Goal: Task Accomplishment & Management: Manage account settings

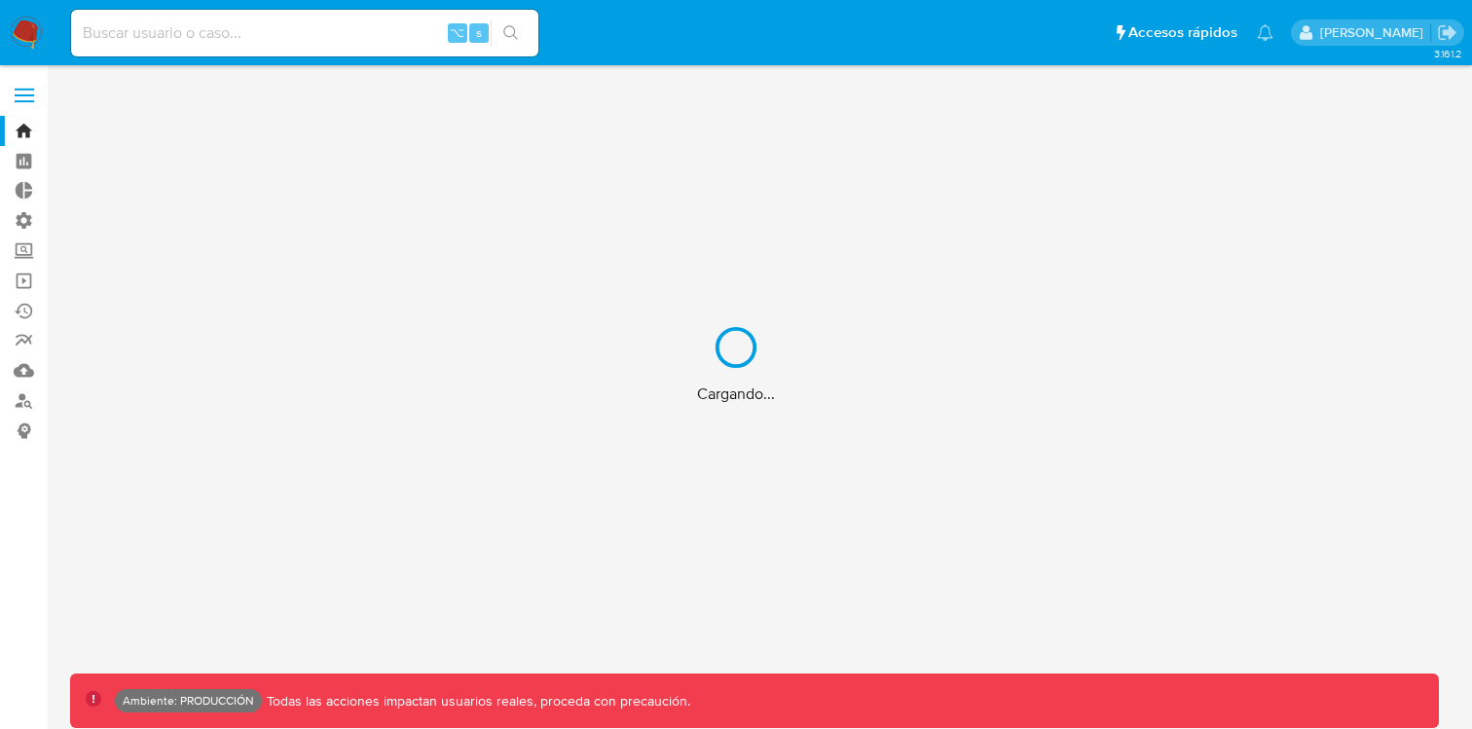
click at [27, 91] on div "Cargando..." at bounding box center [736, 364] width 1472 height 729
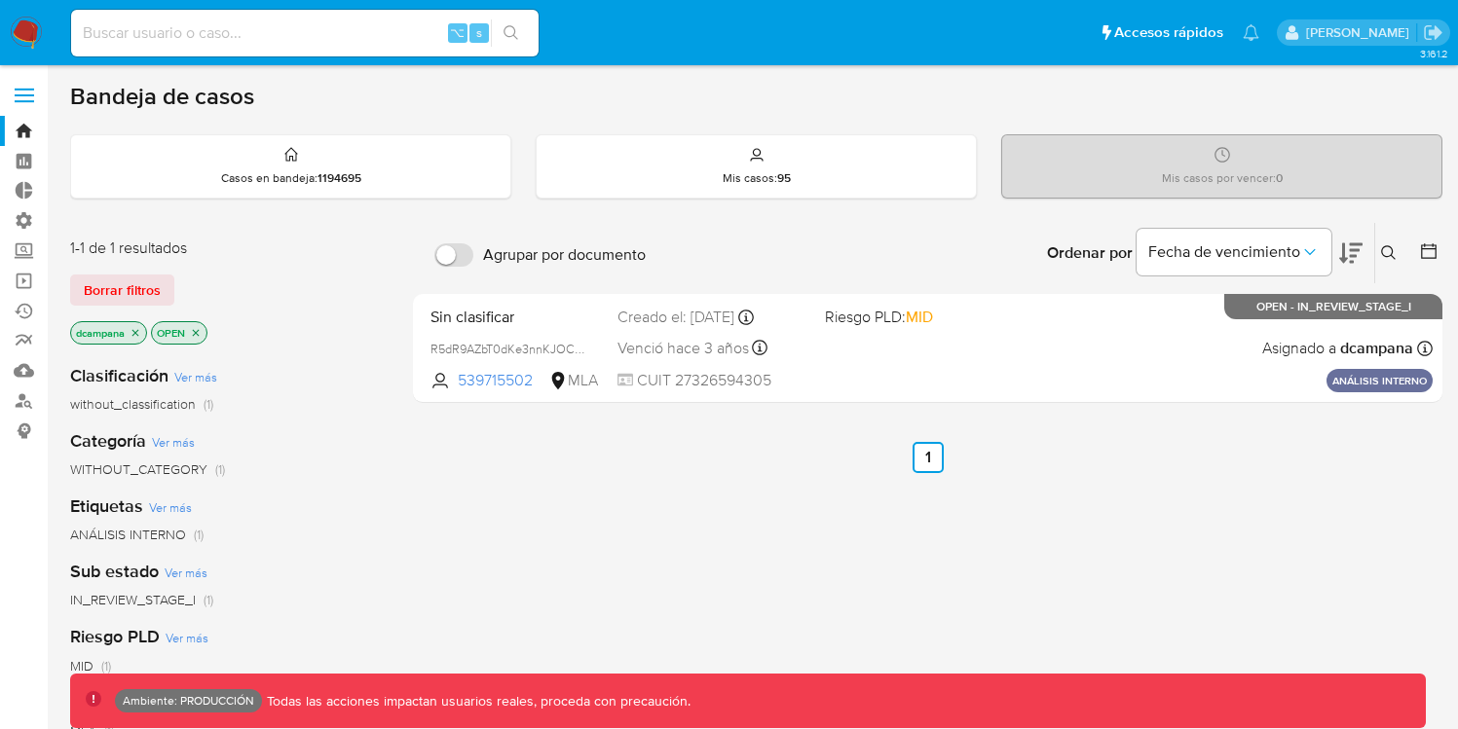
click at [21, 93] on label at bounding box center [24, 95] width 49 height 41
click at [0, 0] on input "checkbox" at bounding box center [0, 0] width 0 height 0
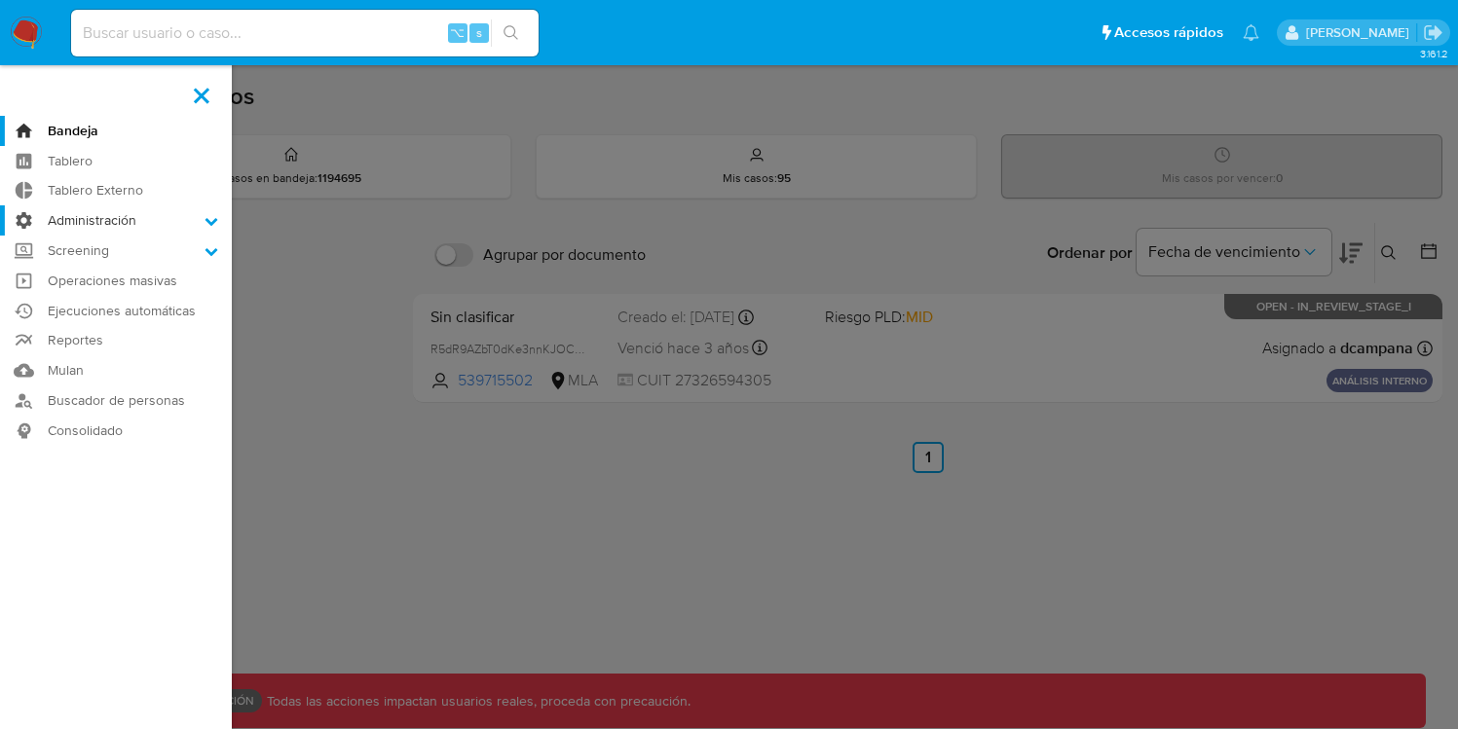
click at [88, 216] on label "Administración" at bounding box center [116, 220] width 232 height 30
click at [0, 0] on input "Administración" at bounding box center [0, 0] width 0 height 0
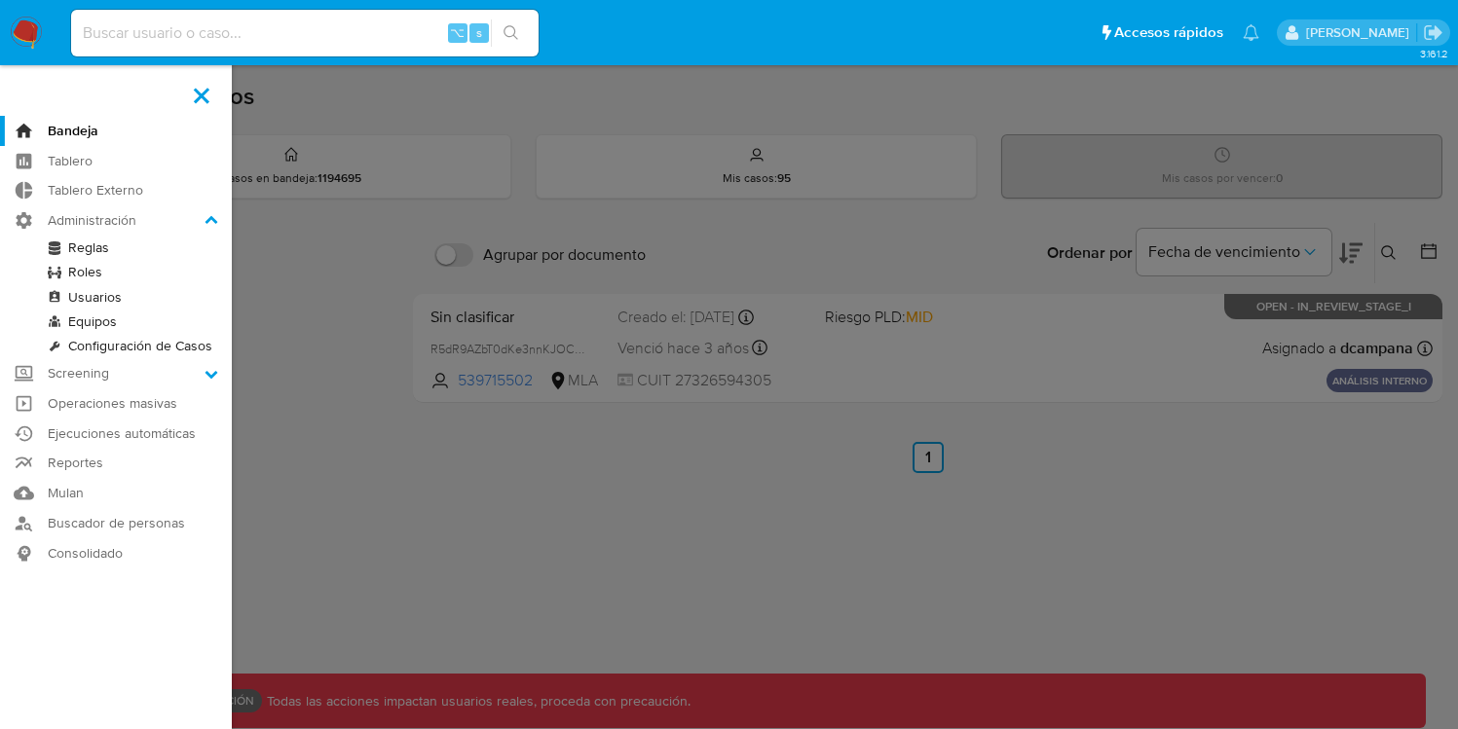
click at [76, 247] on link "Reglas" at bounding box center [116, 248] width 232 height 24
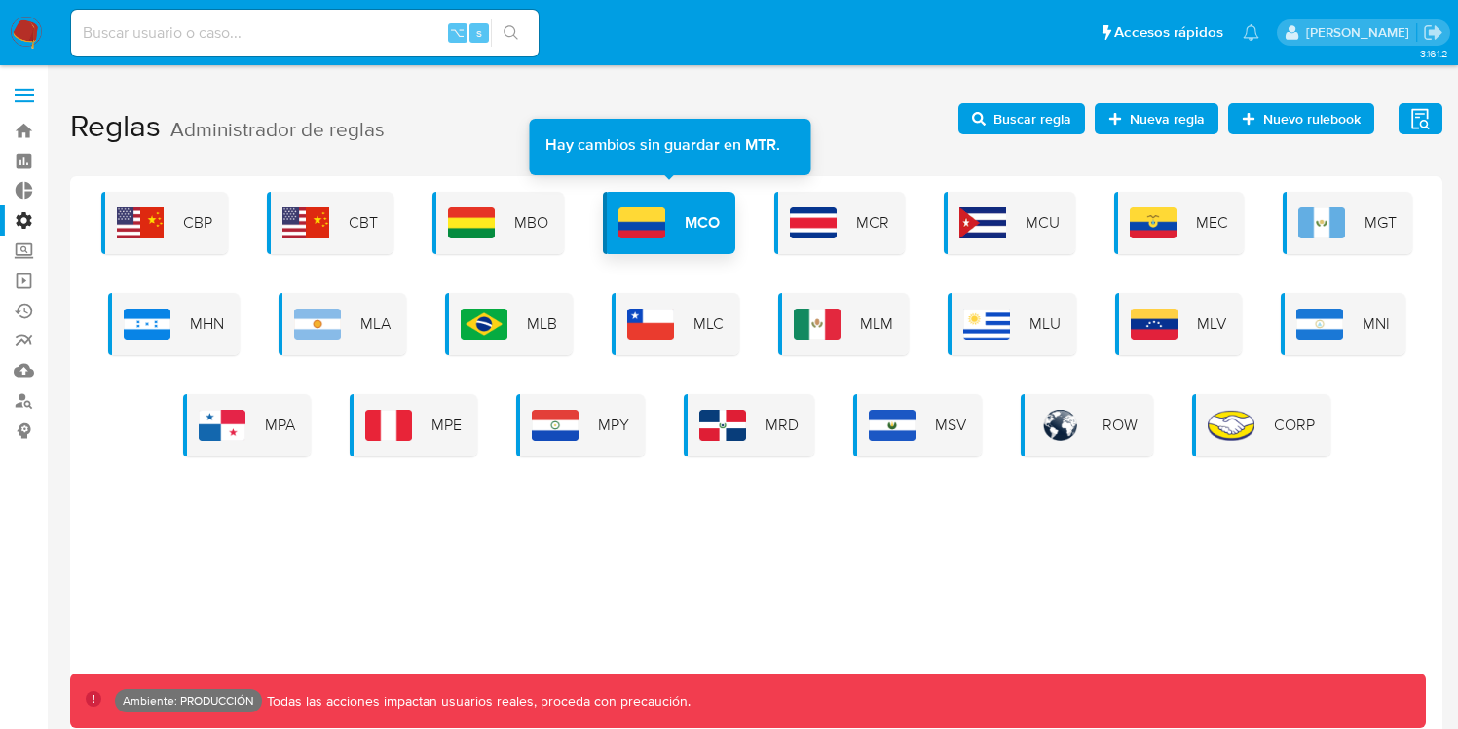
click at [682, 221] on div "MCO" at bounding box center [669, 223] width 132 height 62
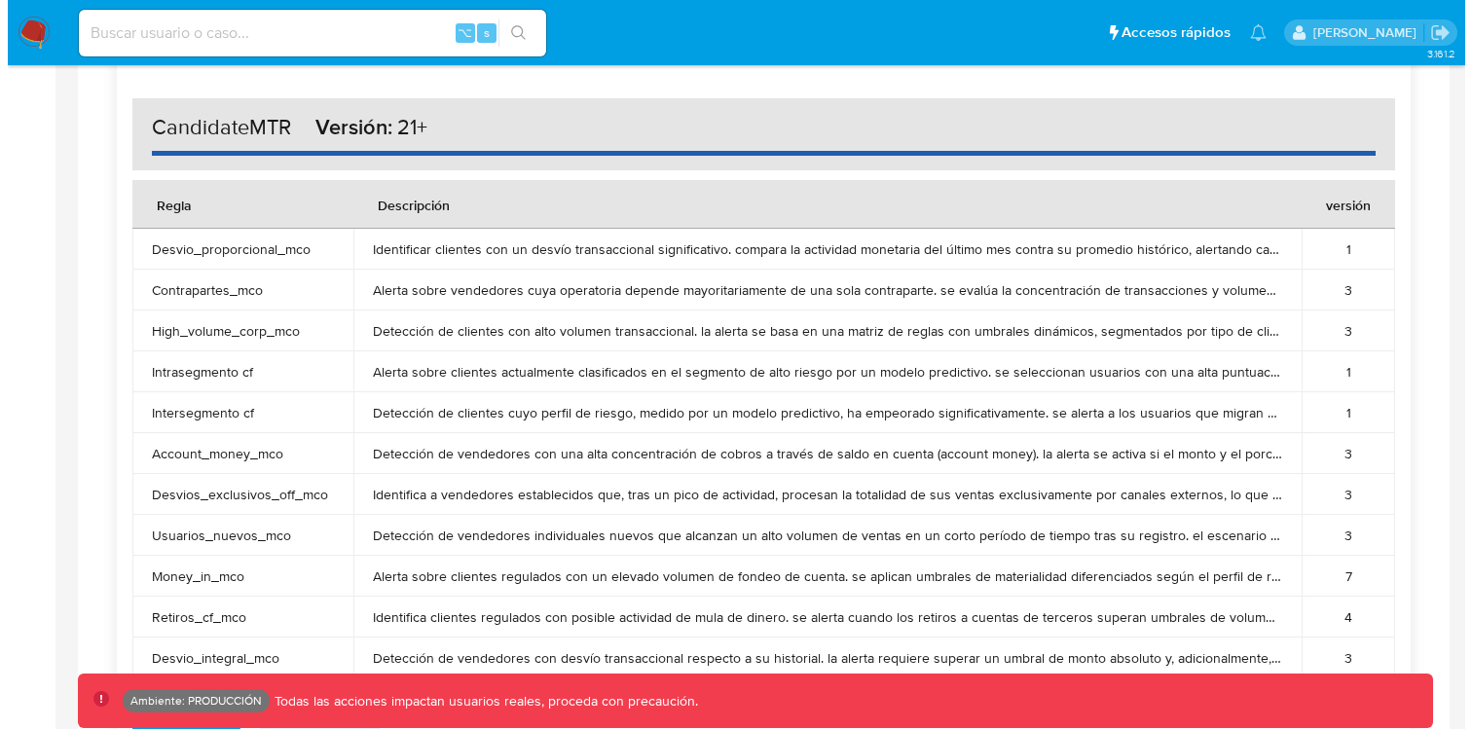
scroll to position [1291, 0]
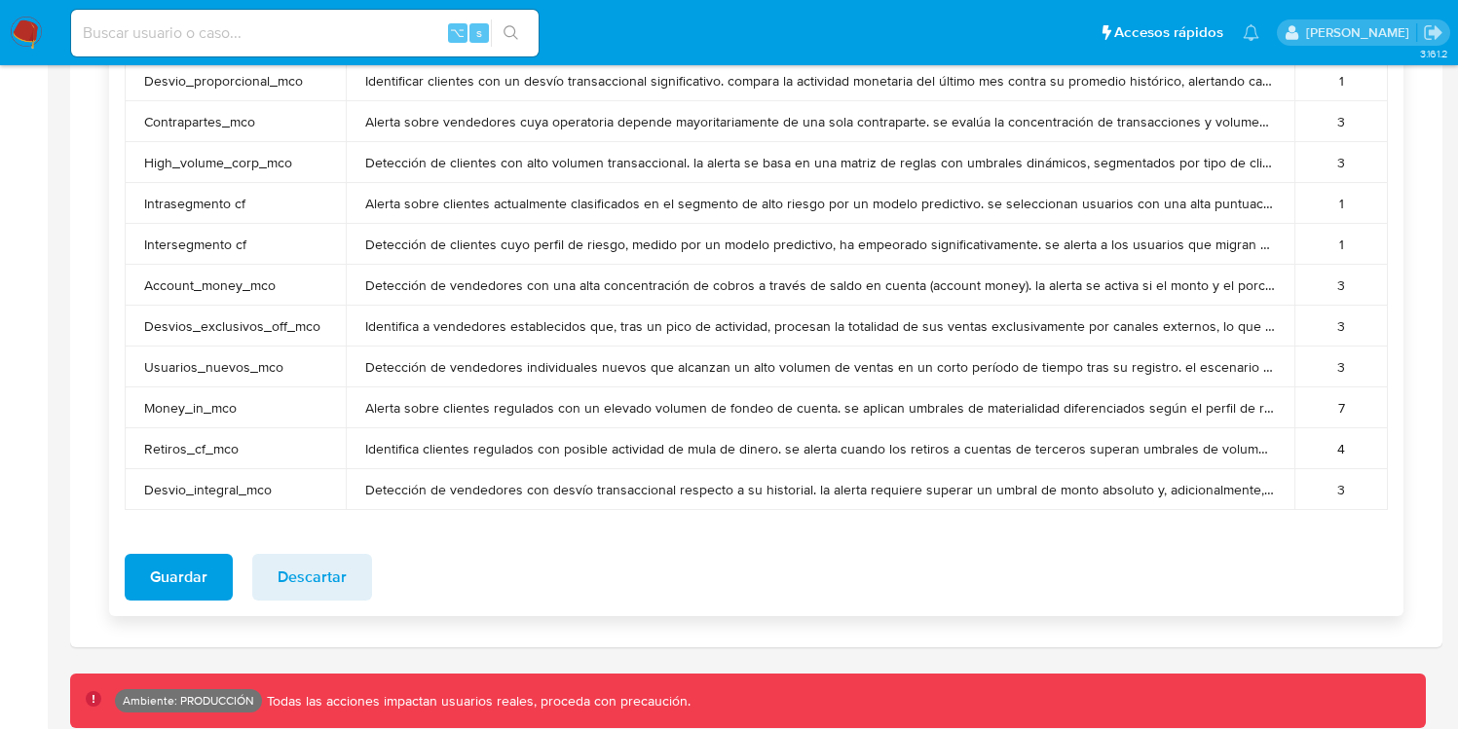
click at [361, 572] on button "Descartar" at bounding box center [312, 577] width 120 height 47
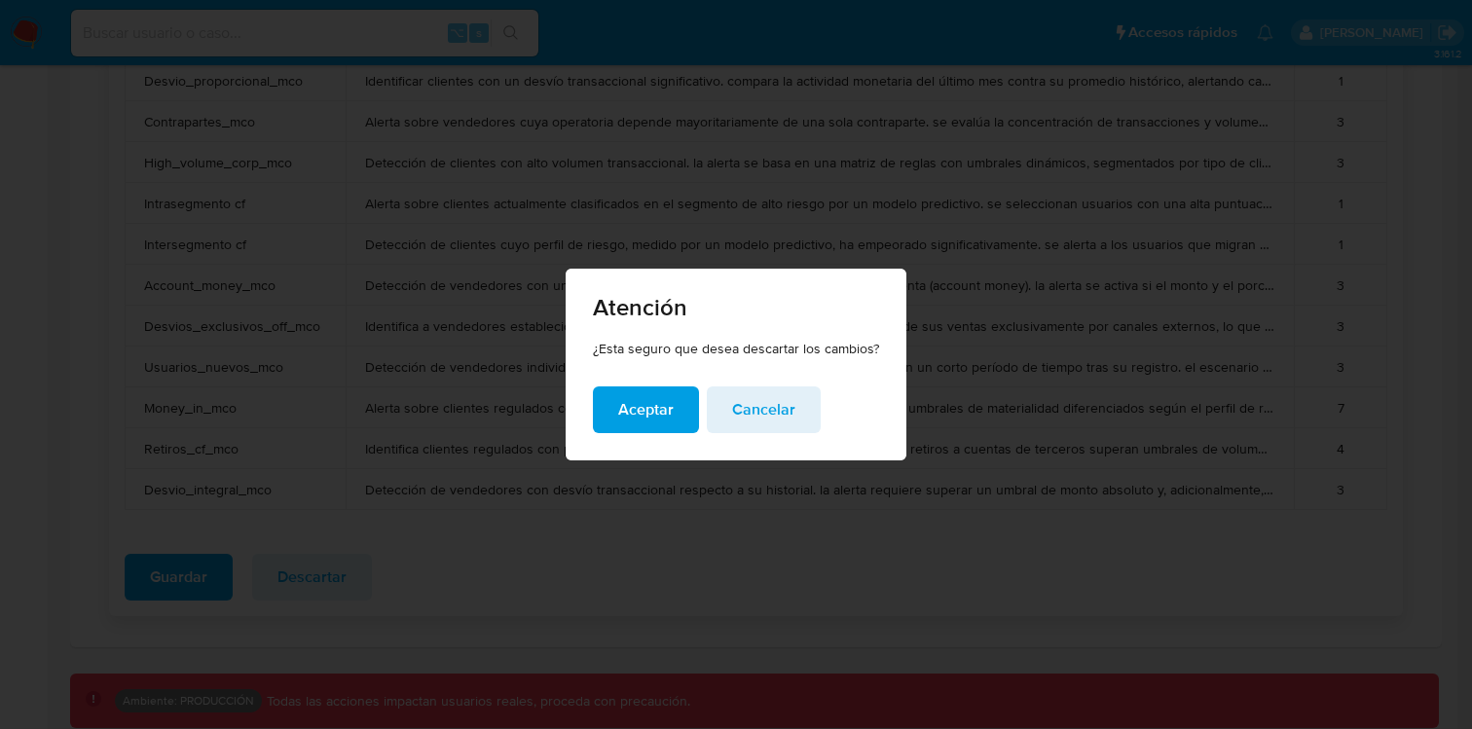
click at [643, 406] on span "Aceptar" at bounding box center [646, 410] width 56 height 43
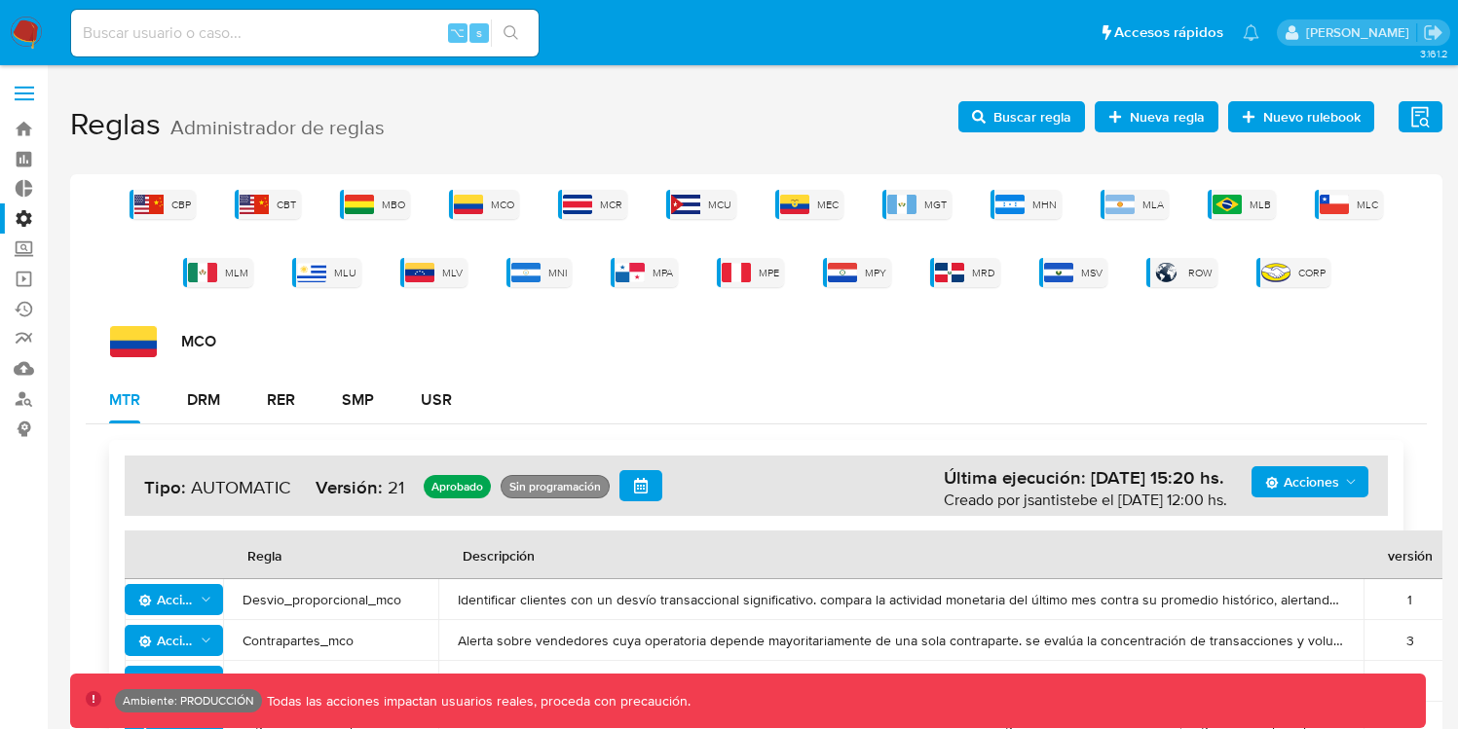
scroll to position [0, 0]
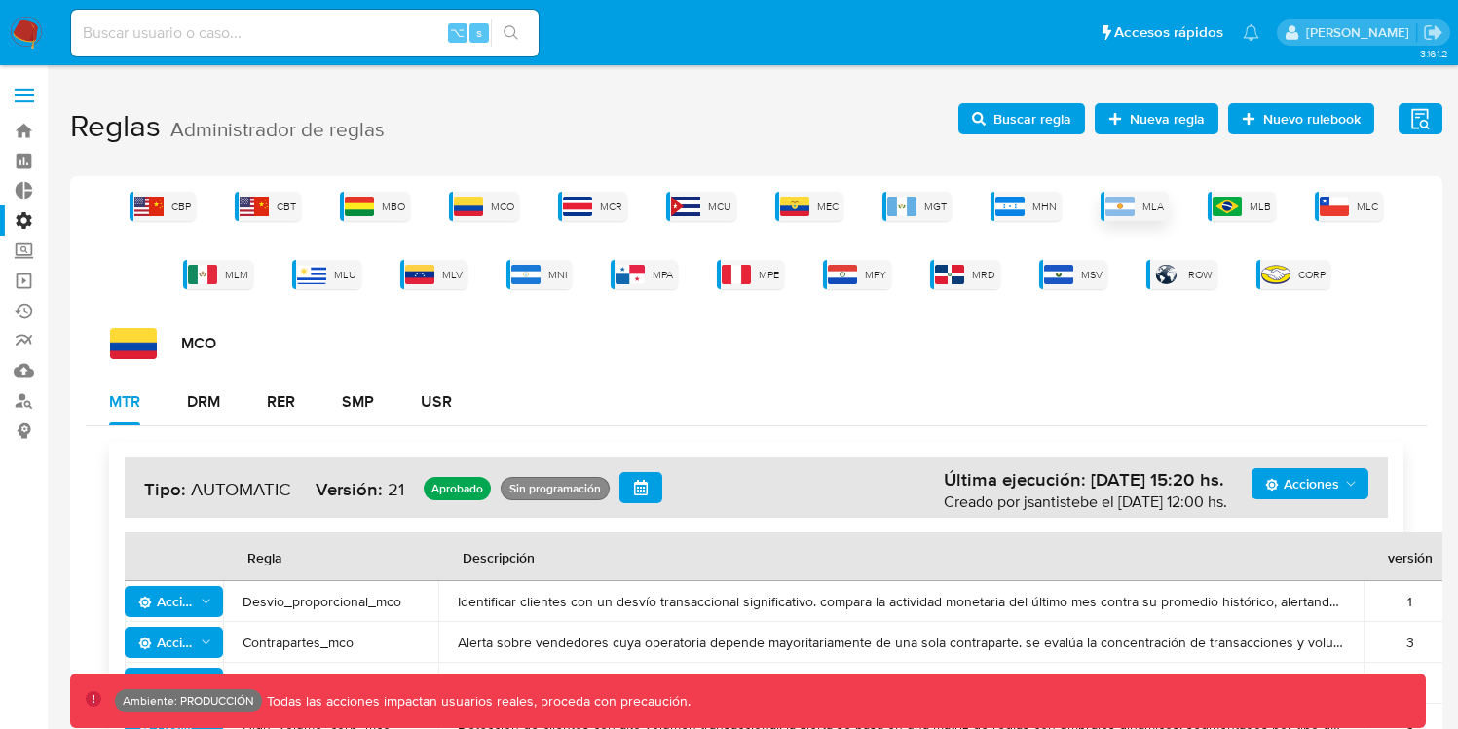
click at [1131, 202] on img at bounding box center [1119, 206] width 29 height 19
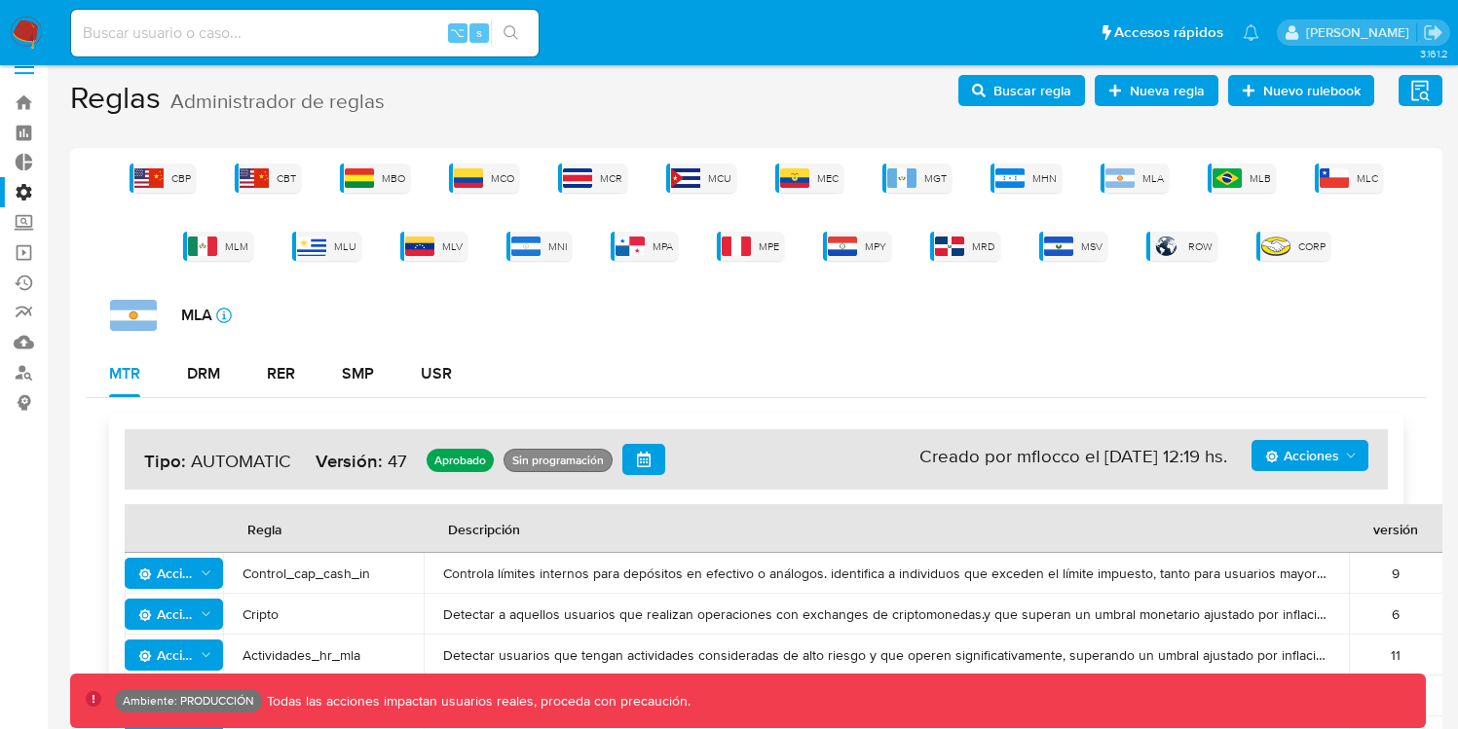
scroll to position [32, 0]
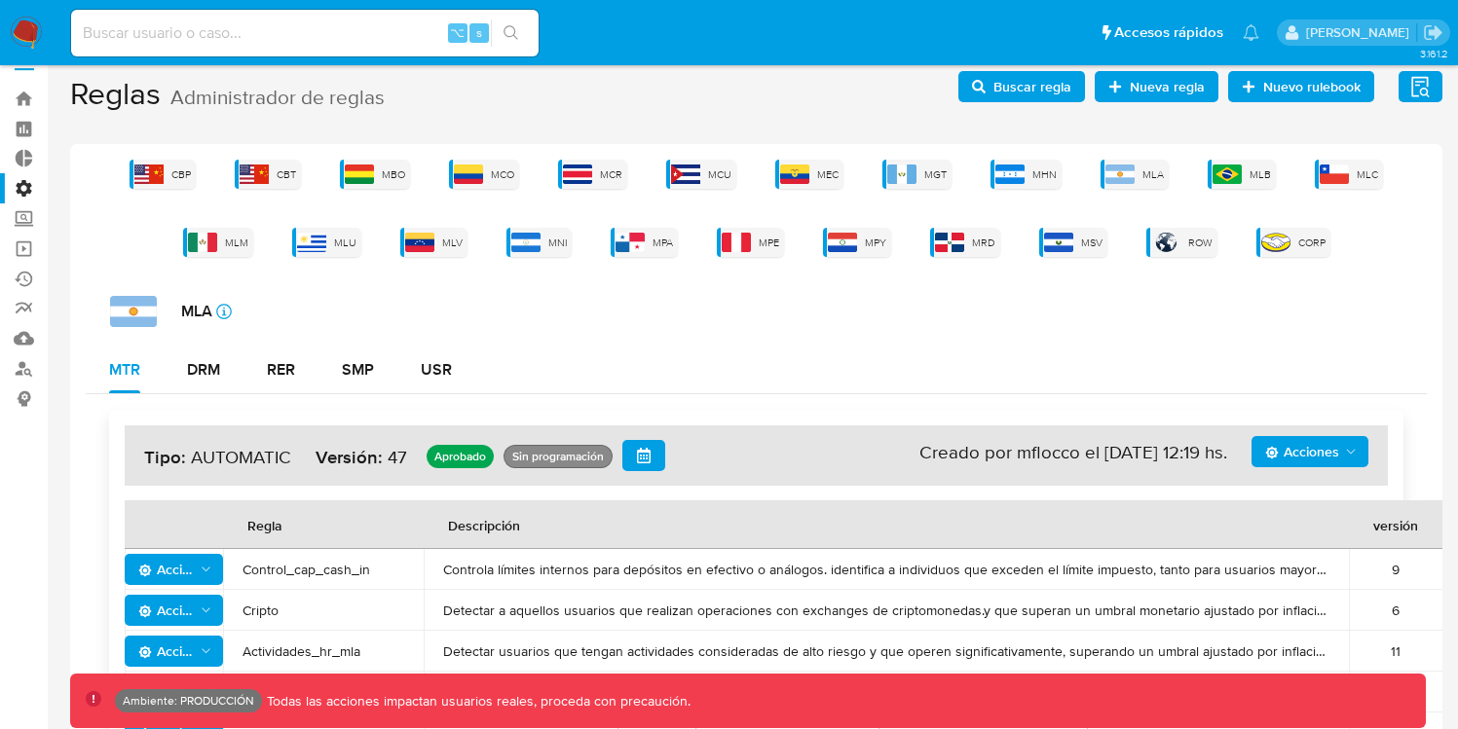
click at [1301, 446] on span "Acciones" at bounding box center [1302, 451] width 74 height 31
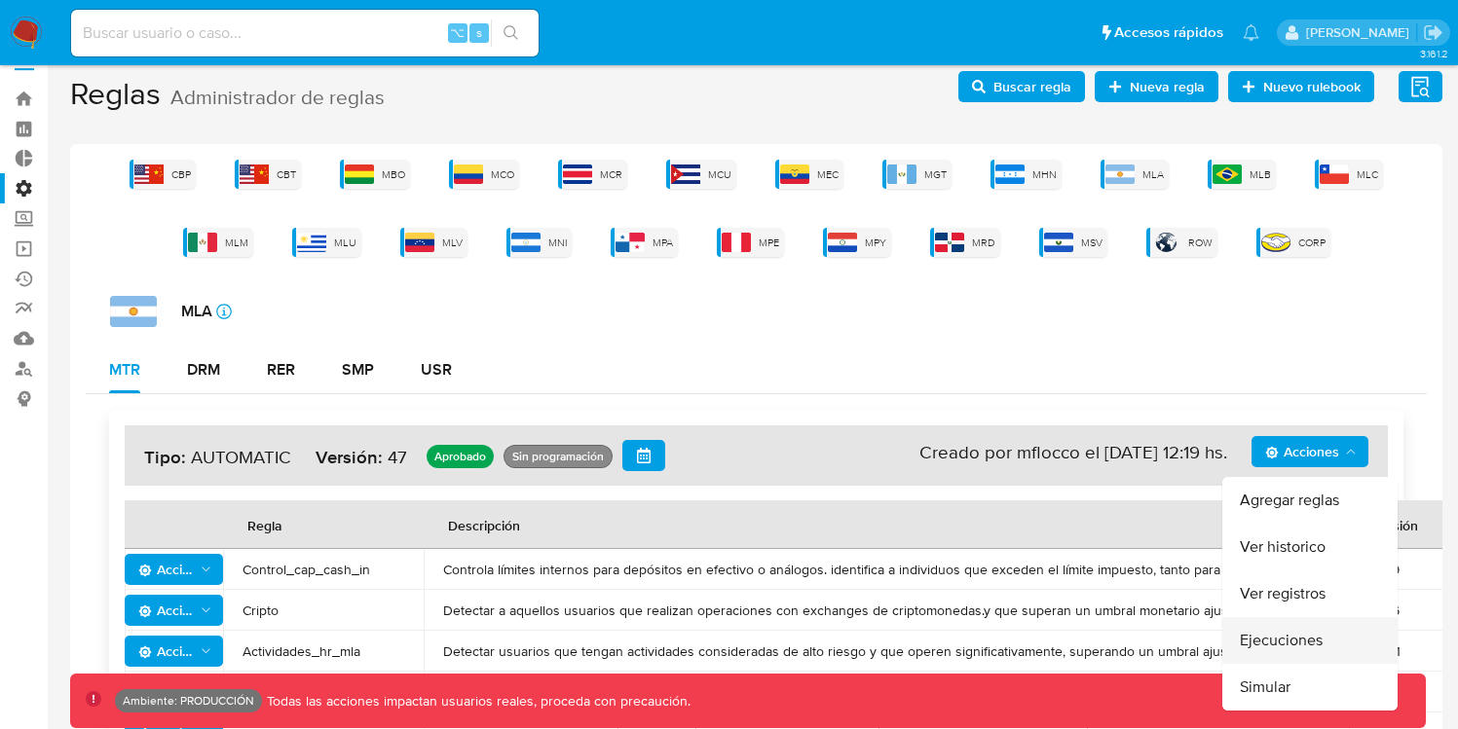
click at [1285, 642] on button "Ejecuciones" at bounding box center [1309, 640] width 175 height 47
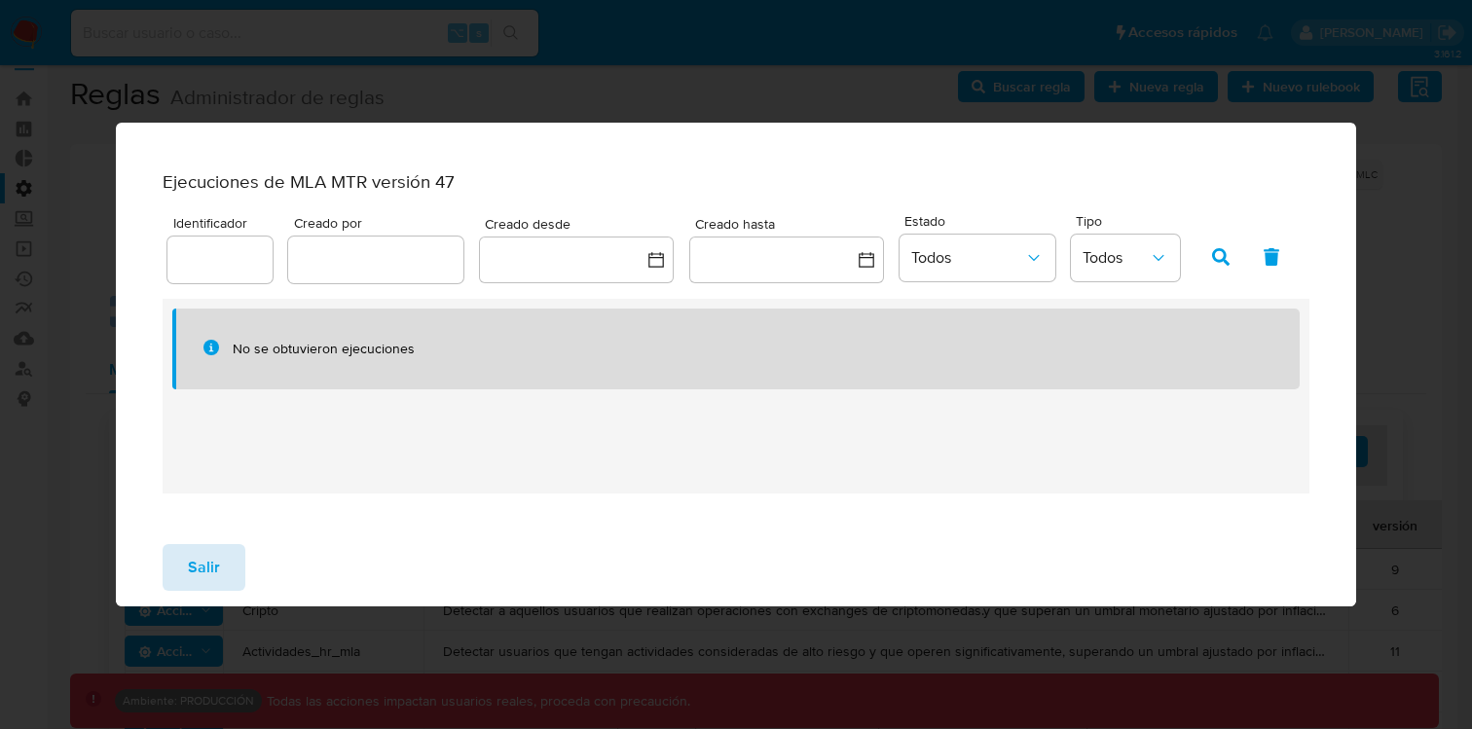
click at [217, 567] on span "Salir" at bounding box center [204, 567] width 32 height 43
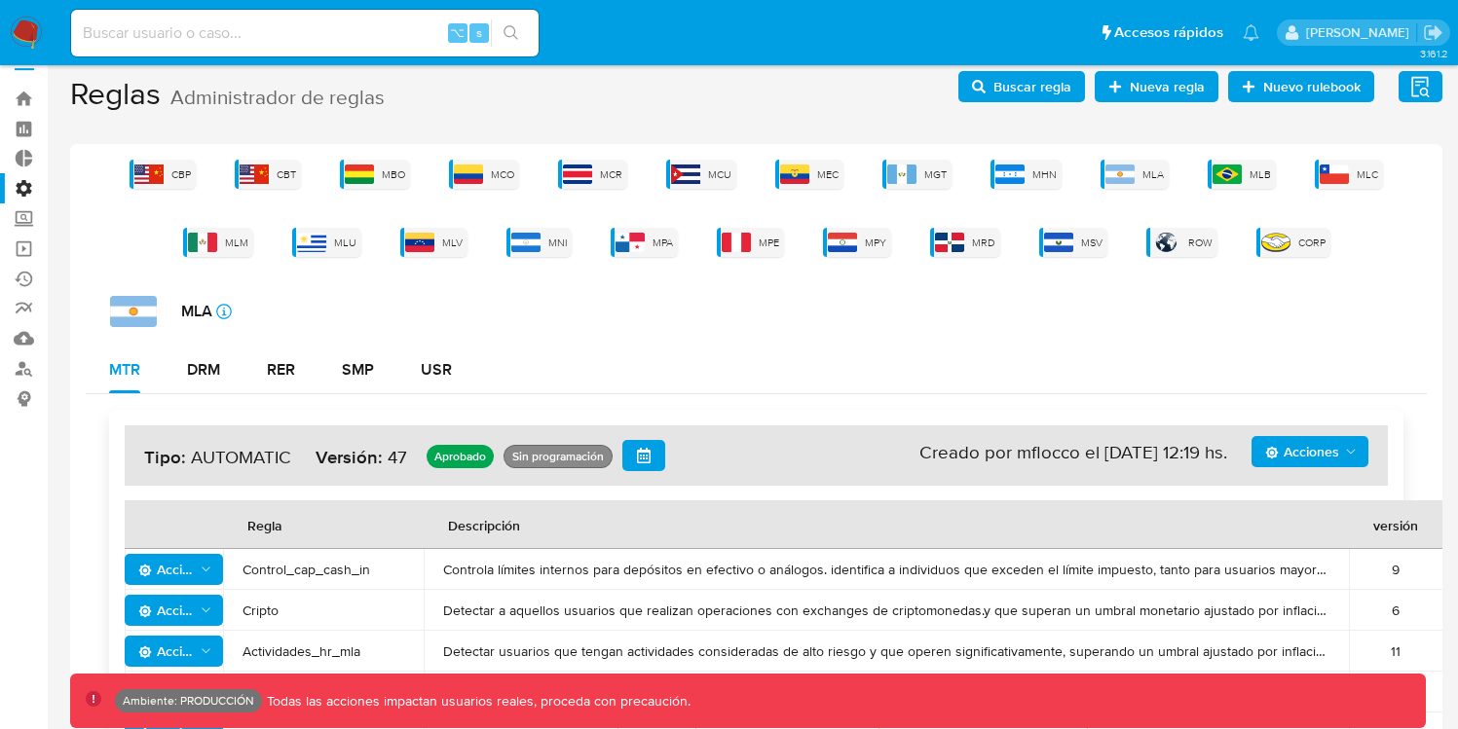
click at [1311, 444] on span "Acciones" at bounding box center [1302, 451] width 74 height 31
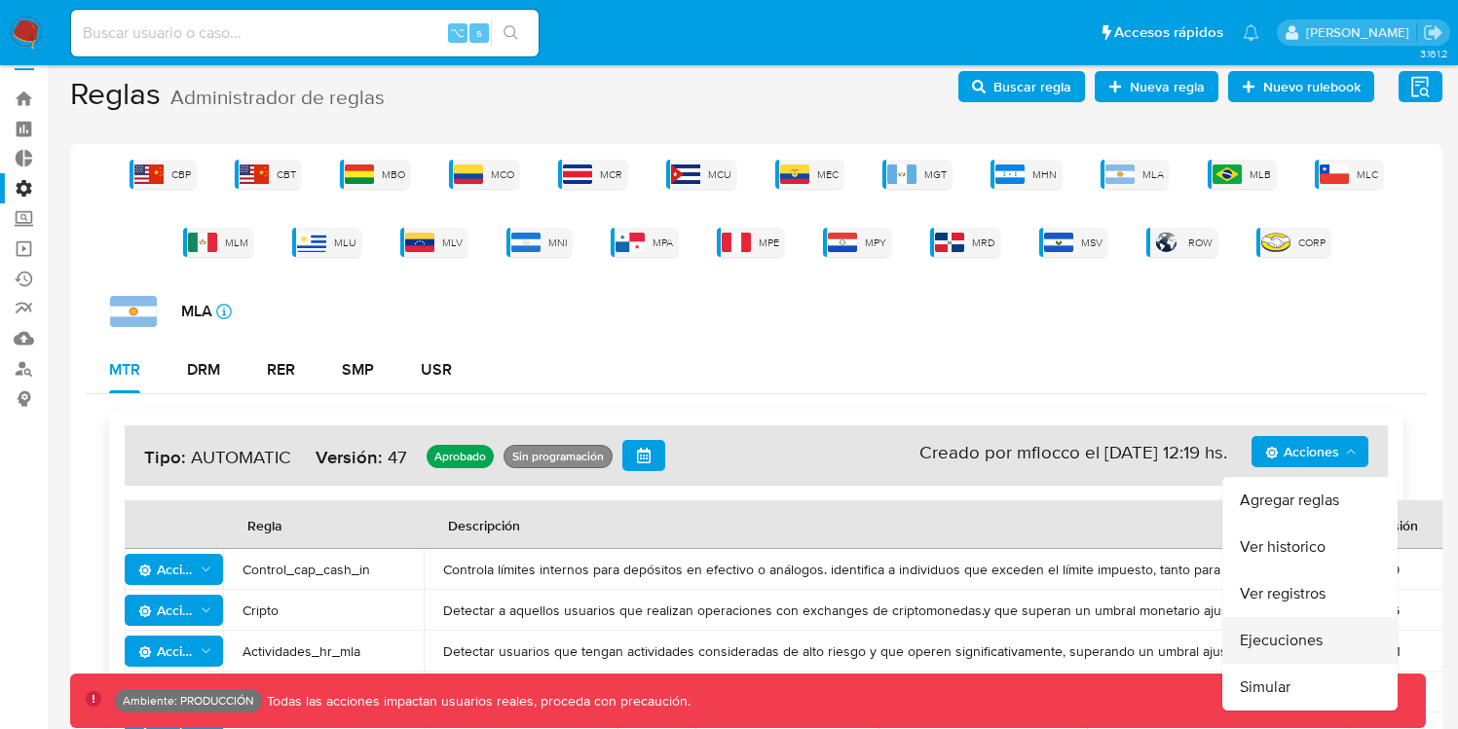
click at [1281, 659] on button "Ejecuciones" at bounding box center [1309, 640] width 175 height 47
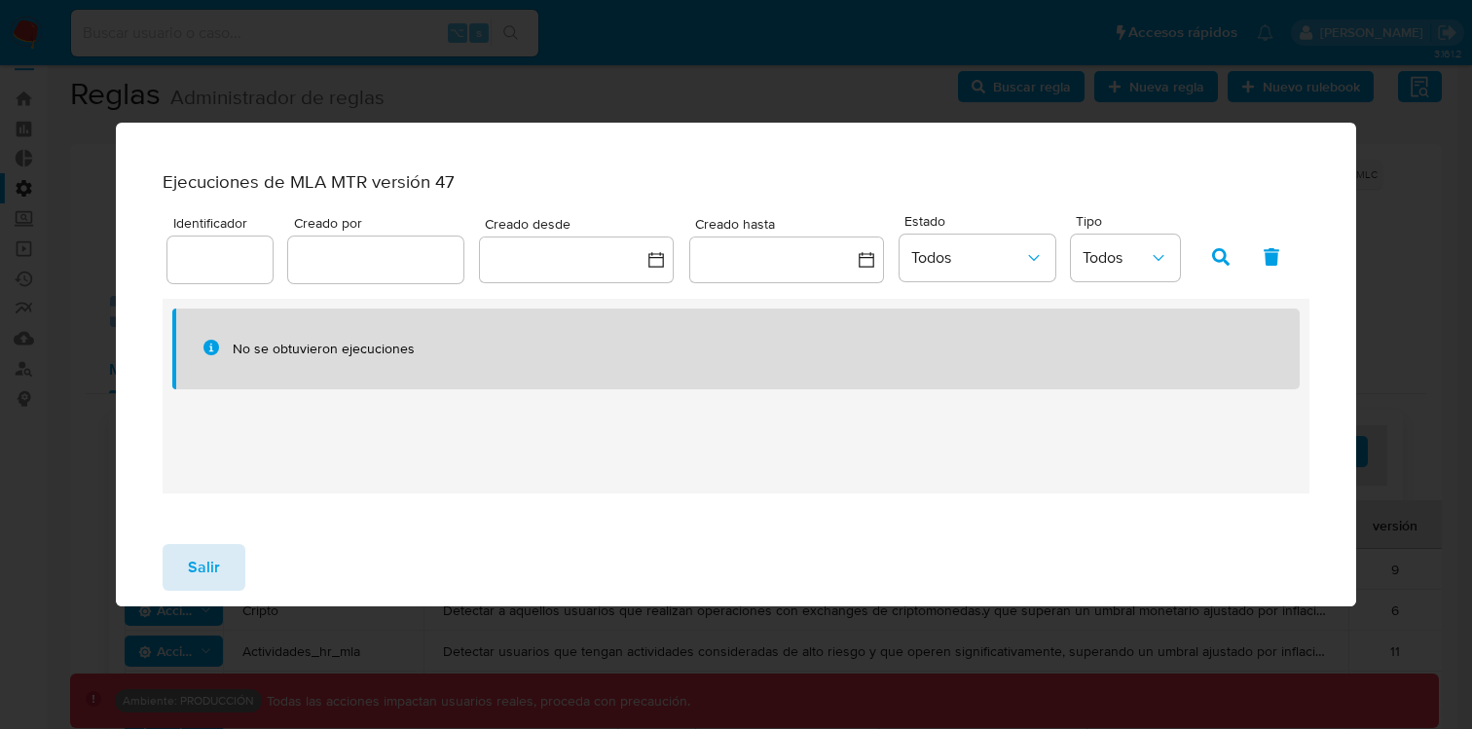
click at [217, 576] on span "Salir" at bounding box center [204, 567] width 32 height 43
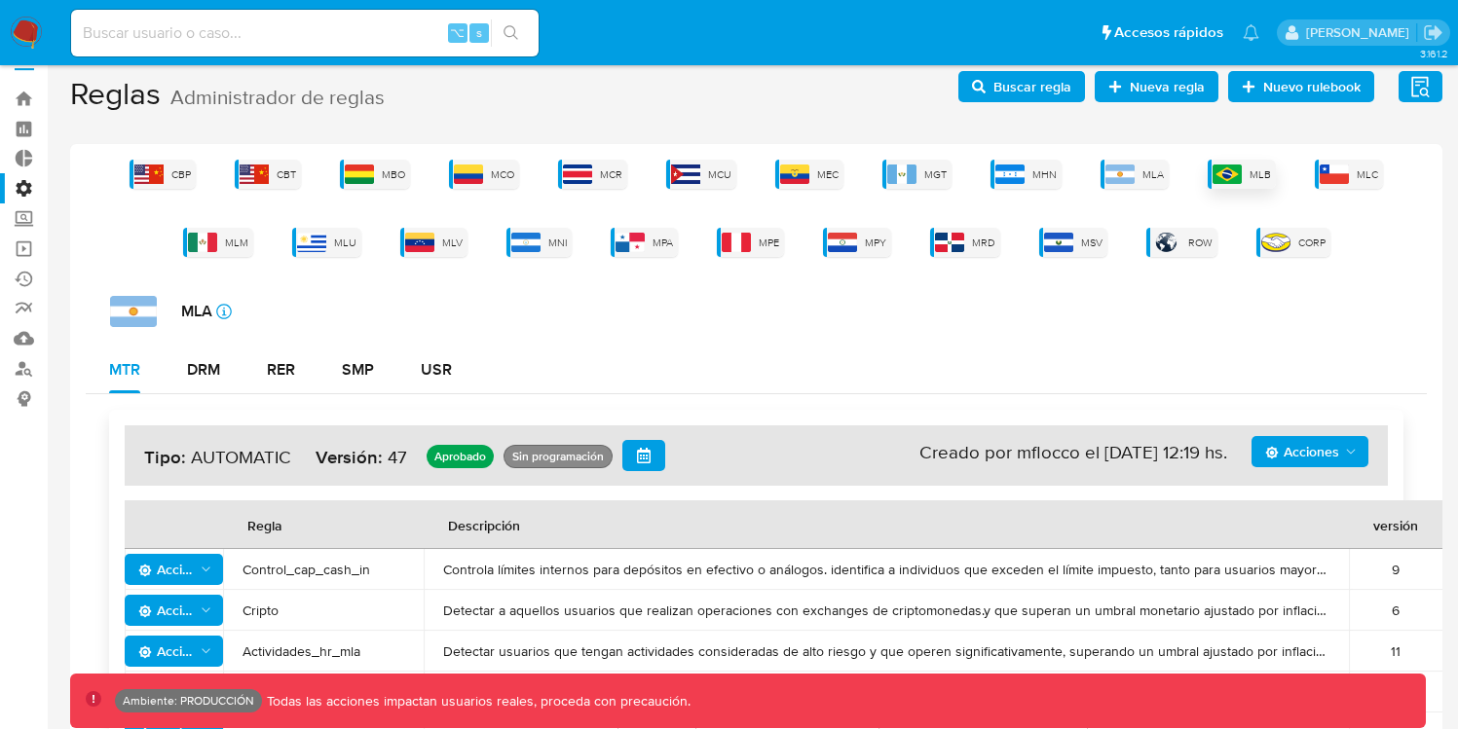
click at [1218, 182] on img at bounding box center [1226, 174] width 29 height 19
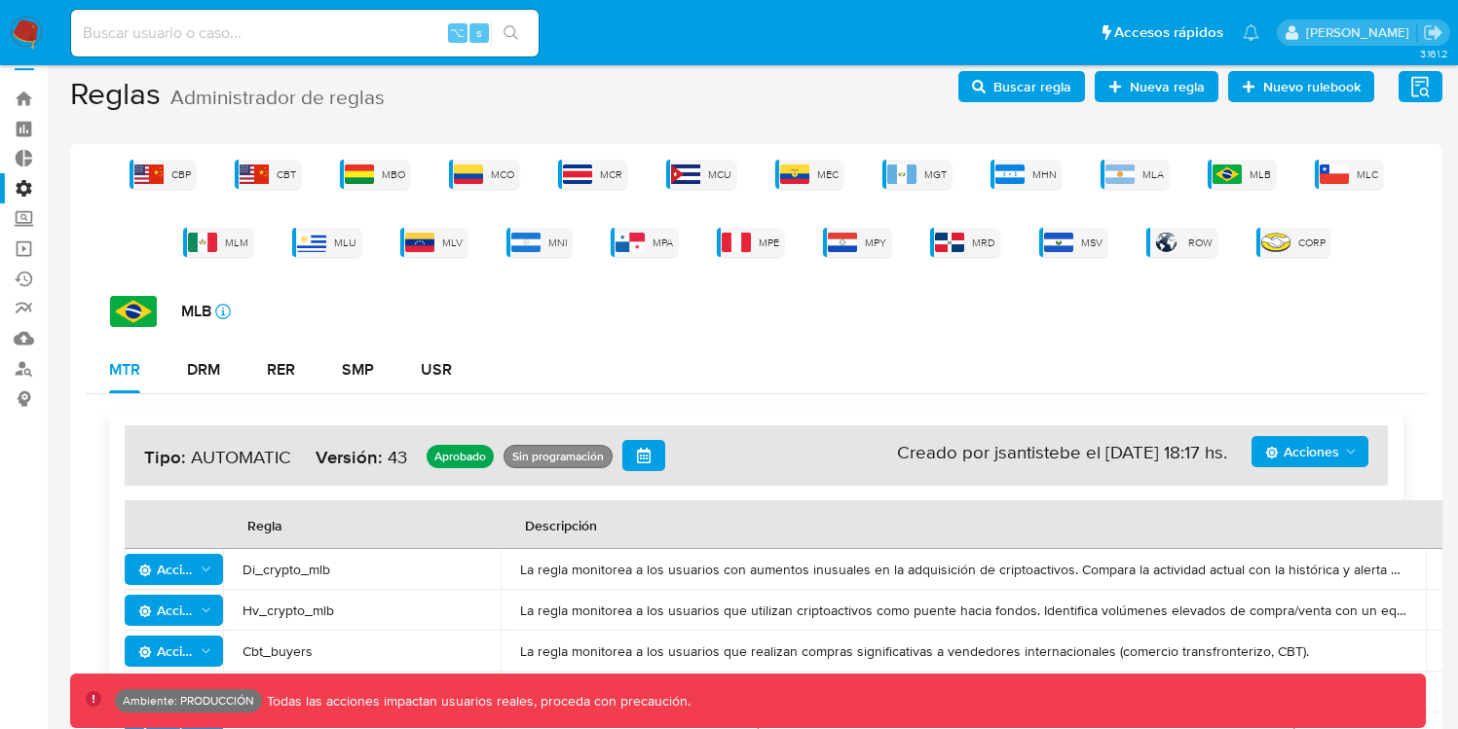
click at [1295, 454] on span "Acciones" at bounding box center [1302, 451] width 74 height 31
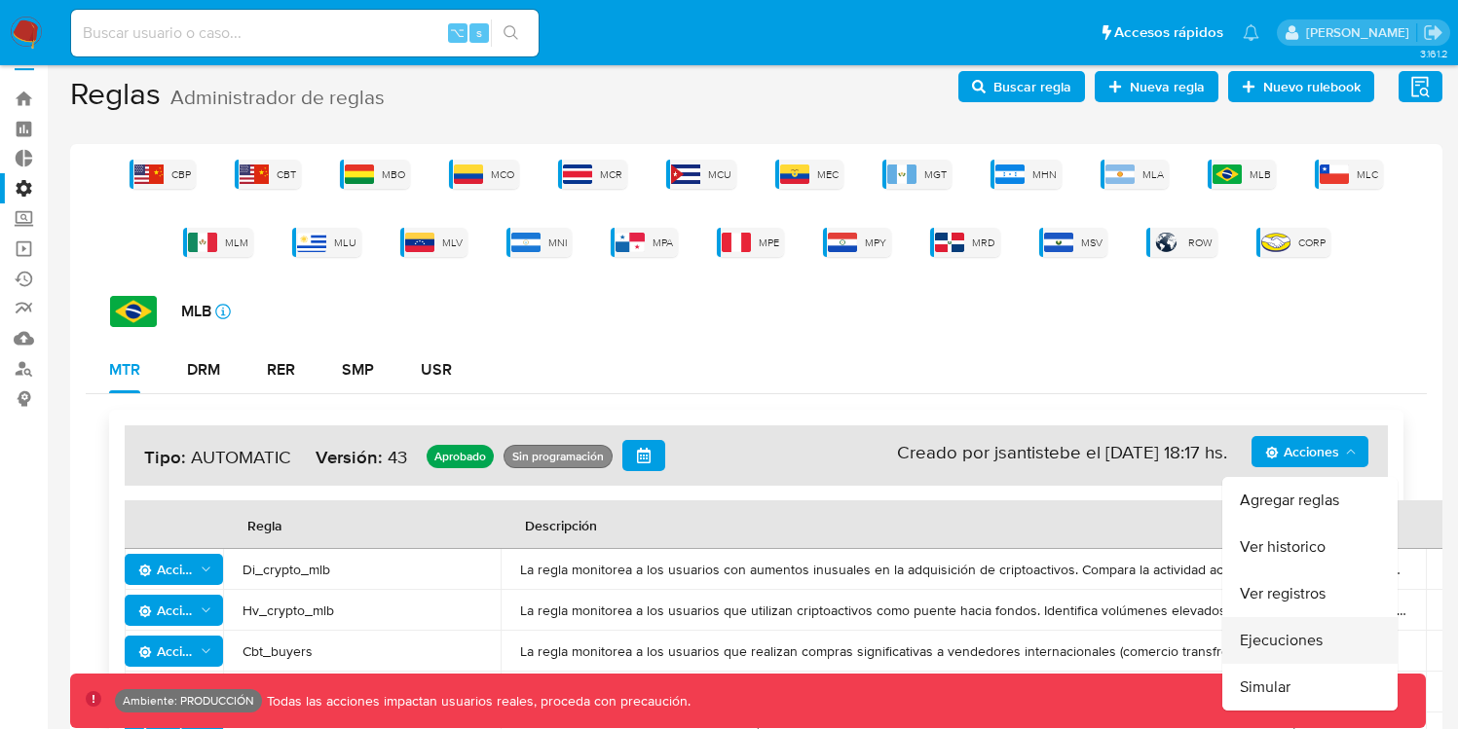
click at [1278, 653] on button "Ejecuciones" at bounding box center [1309, 640] width 175 height 47
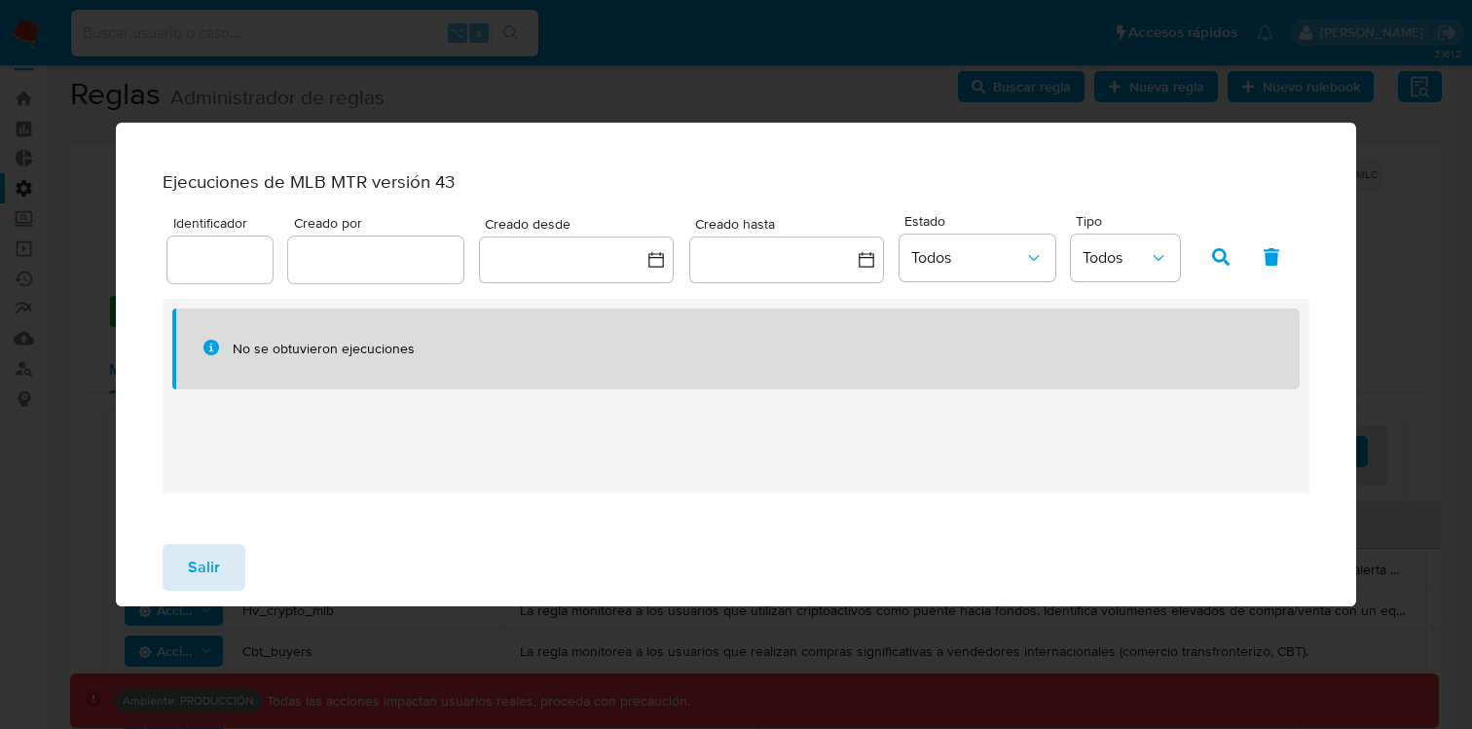
click at [207, 560] on span "Salir" at bounding box center [204, 567] width 32 height 43
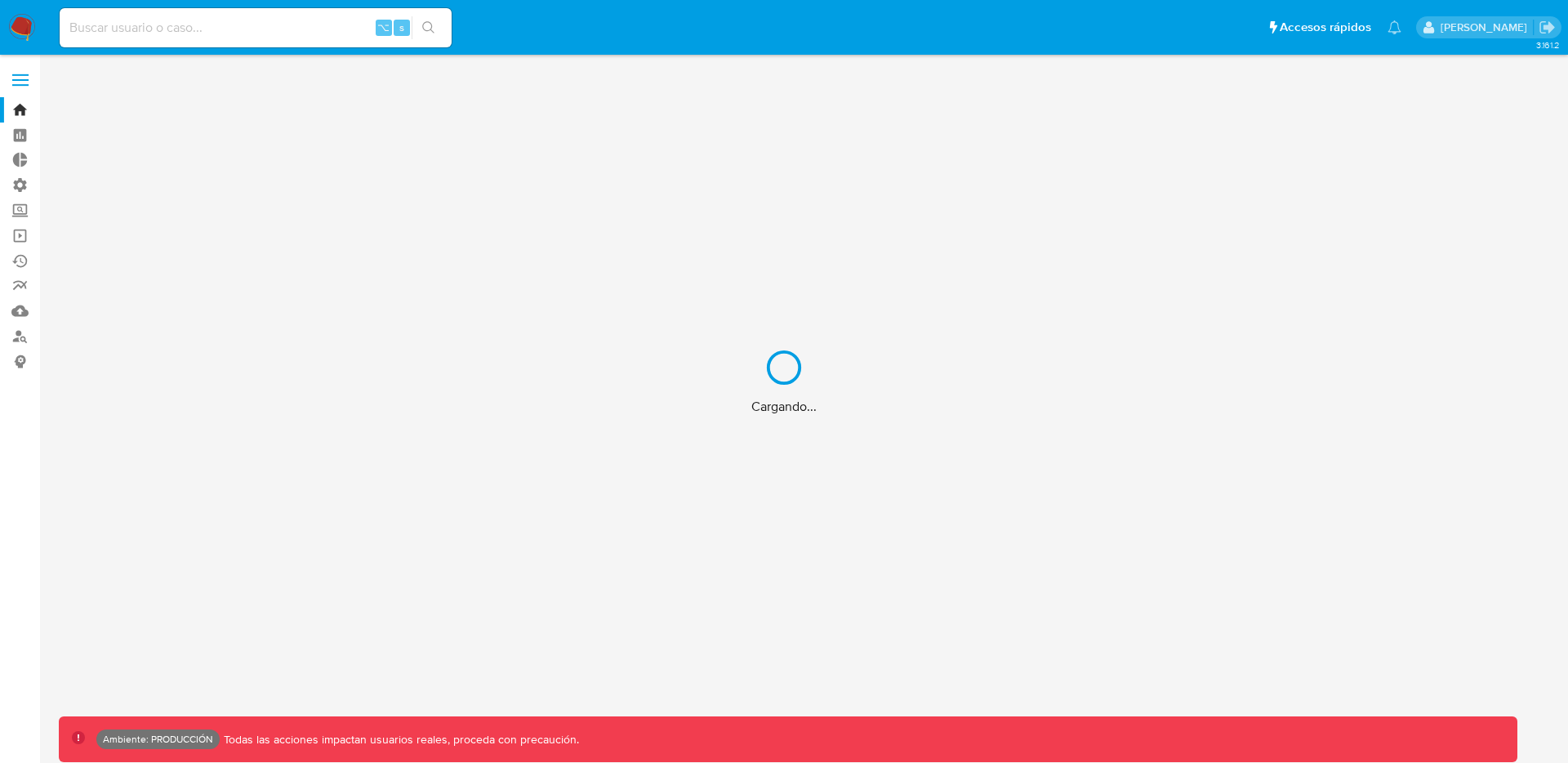
click at [8, 80] on div "Cargando..." at bounding box center [784, 382] width 1568 height 763
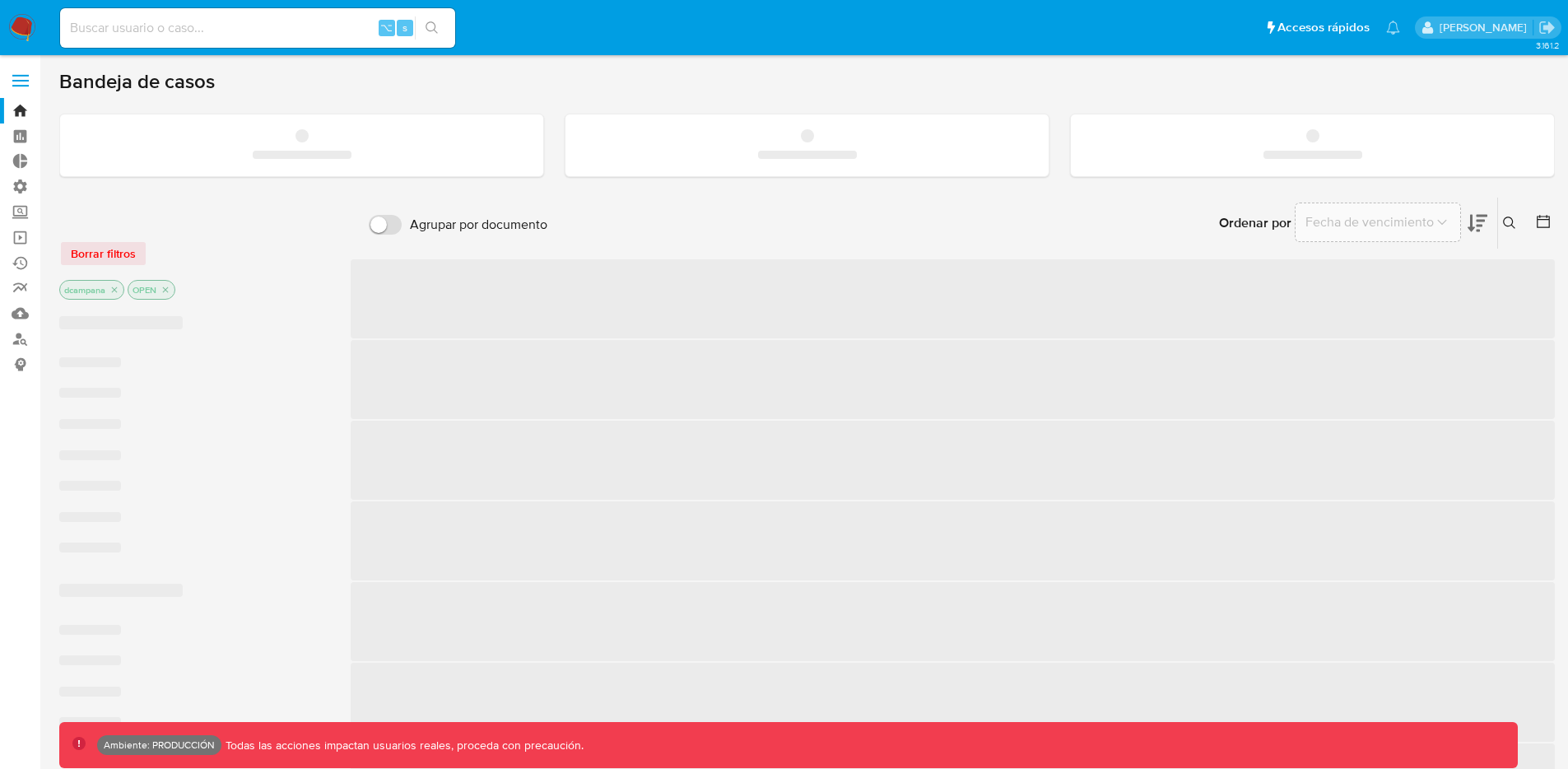
click at [27, 85] on span at bounding box center [20, 85] width 16 height 3
click at [0, 0] on input "checkbox" at bounding box center [0, 0] width 0 height 0
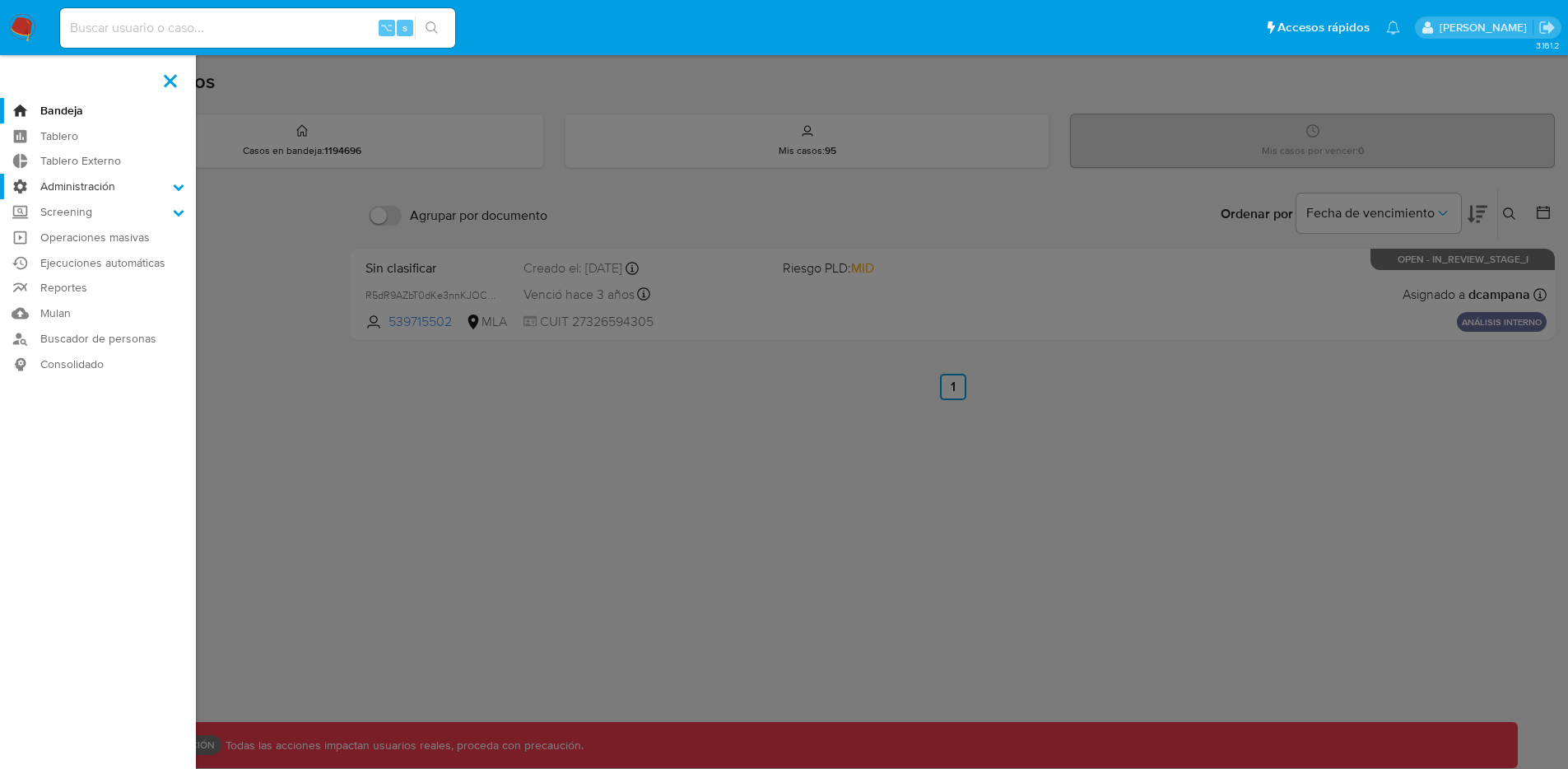
click at [96, 194] on label "Administración" at bounding box center [98, 186] width 196 height 25
click at [0, 0] on input "Administración" at bounding box center [0, 0] width 0 height 0
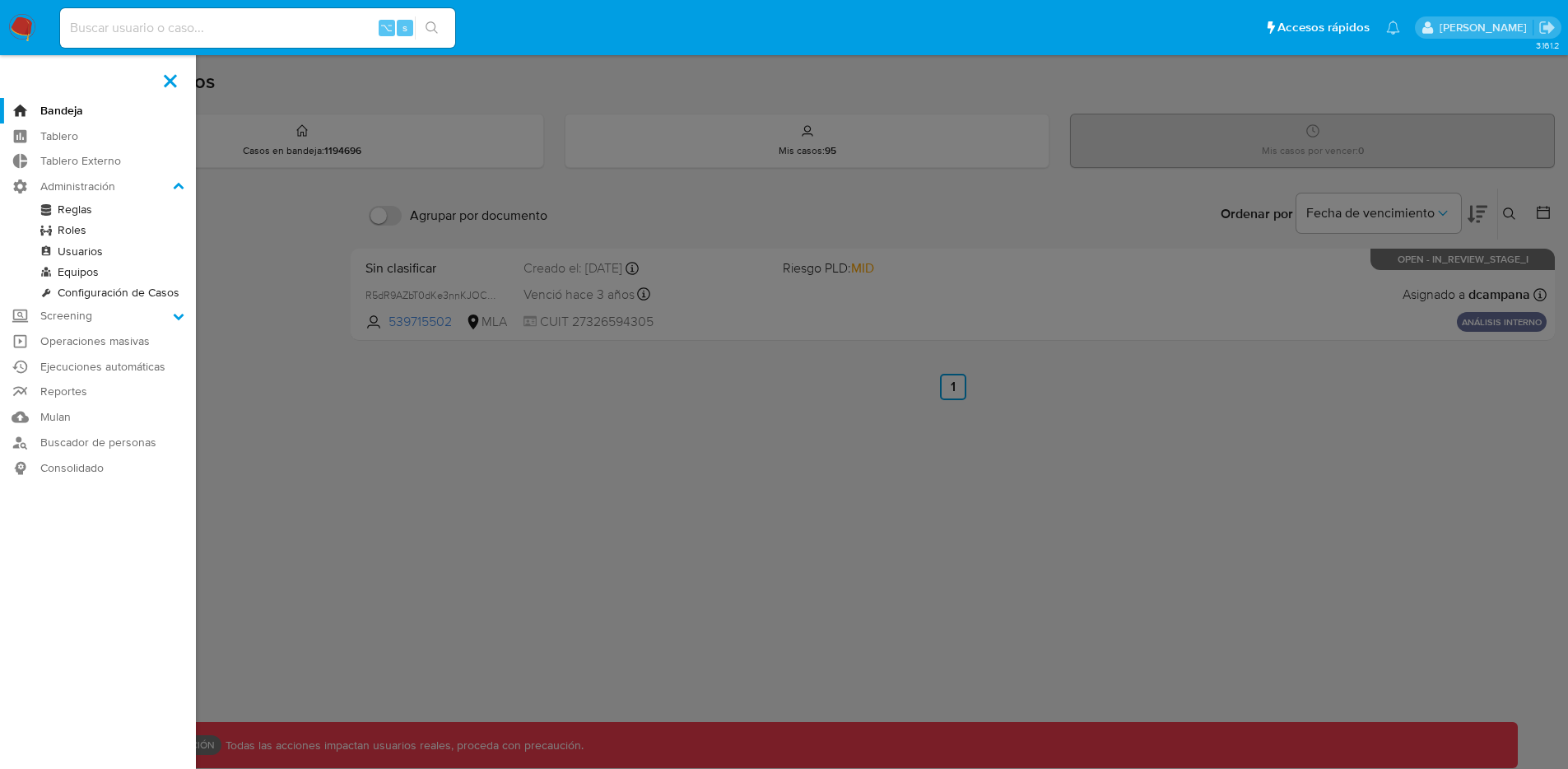
click at [83, 232] on link "Roles" at bounding box center [98, 230] width 196 height 20
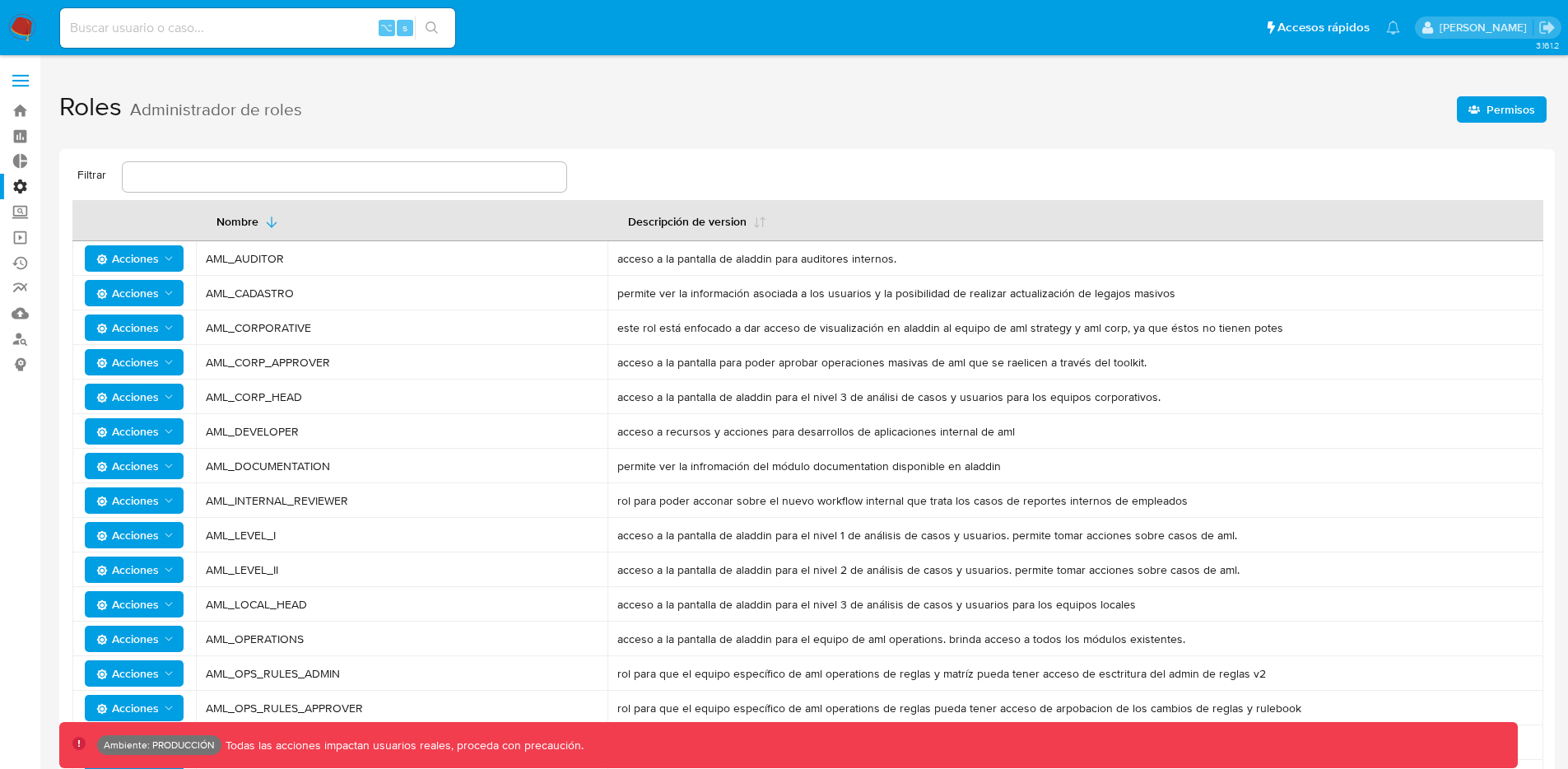
click at [1498, 112] on span "Permisos" at bounding box center [1511, 109] width 48 height 26
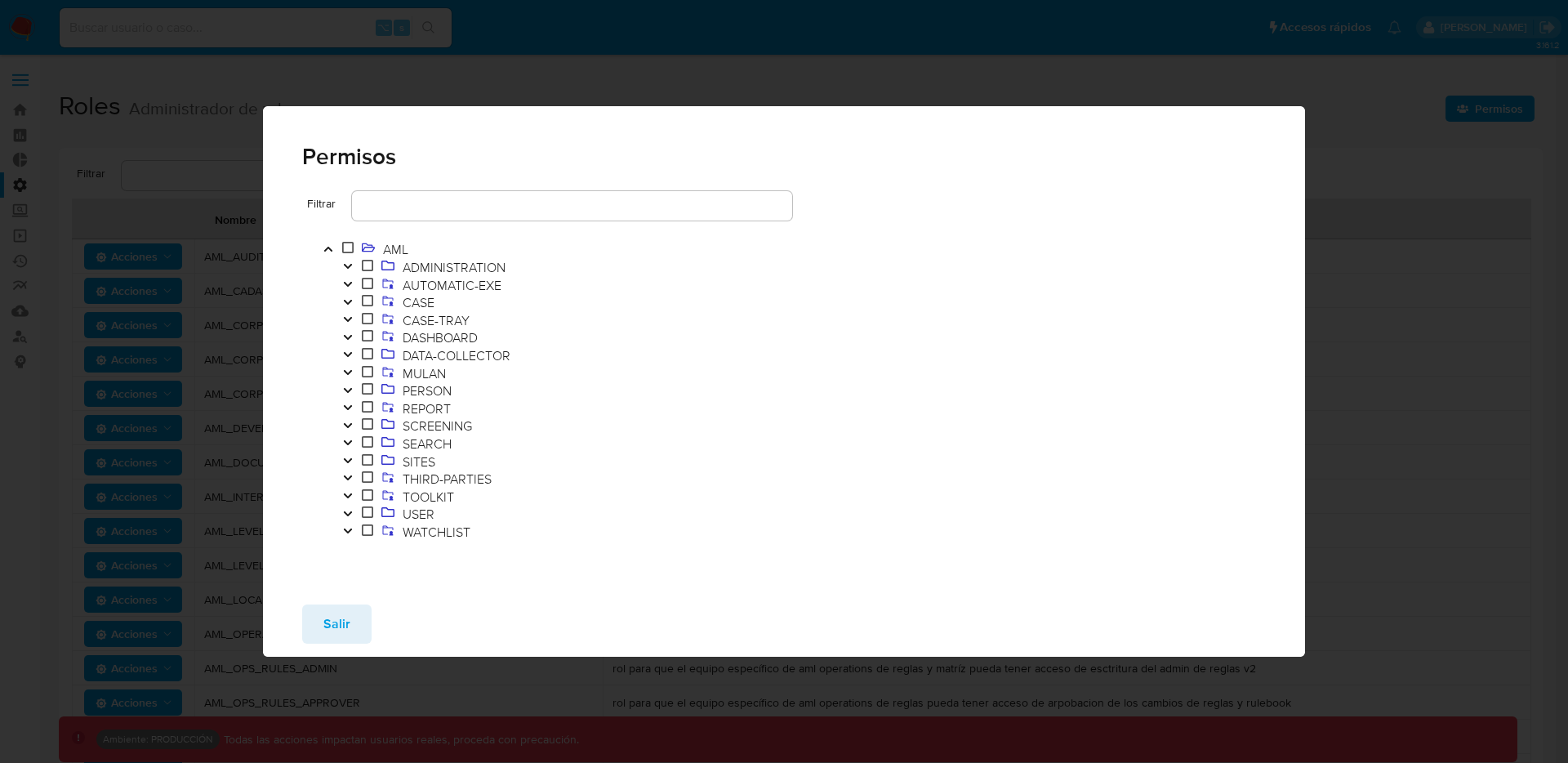
click at [349, 258] on label at bounding box center [347, 249] width 19 height 18
click at [348, 268] on icon "Toggle" at bounding box center [348, 267] width 12 height 10
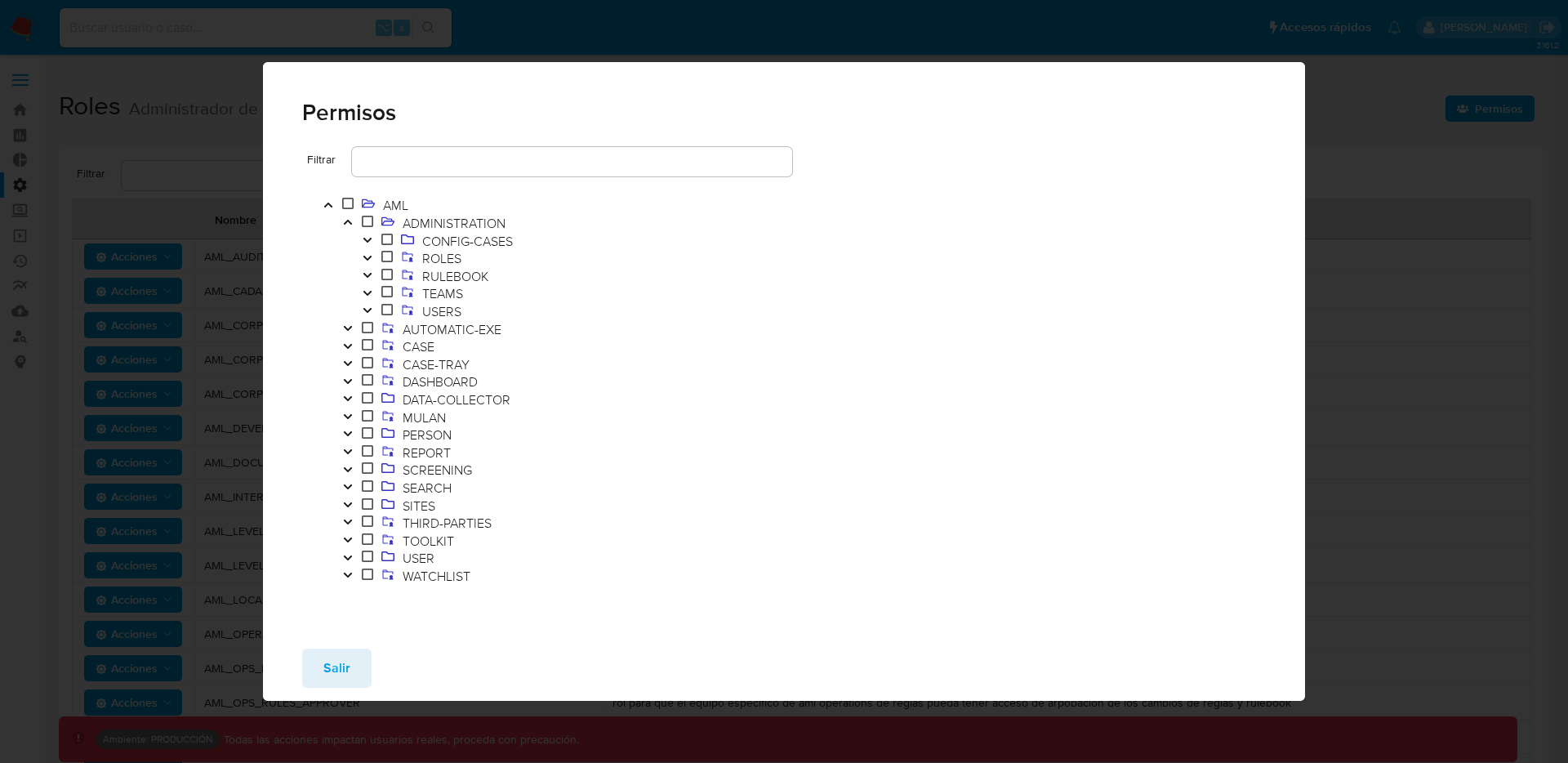
click at [371, 278] on icon "Toggle" at bounding box center [367, 275] width 12 height 10
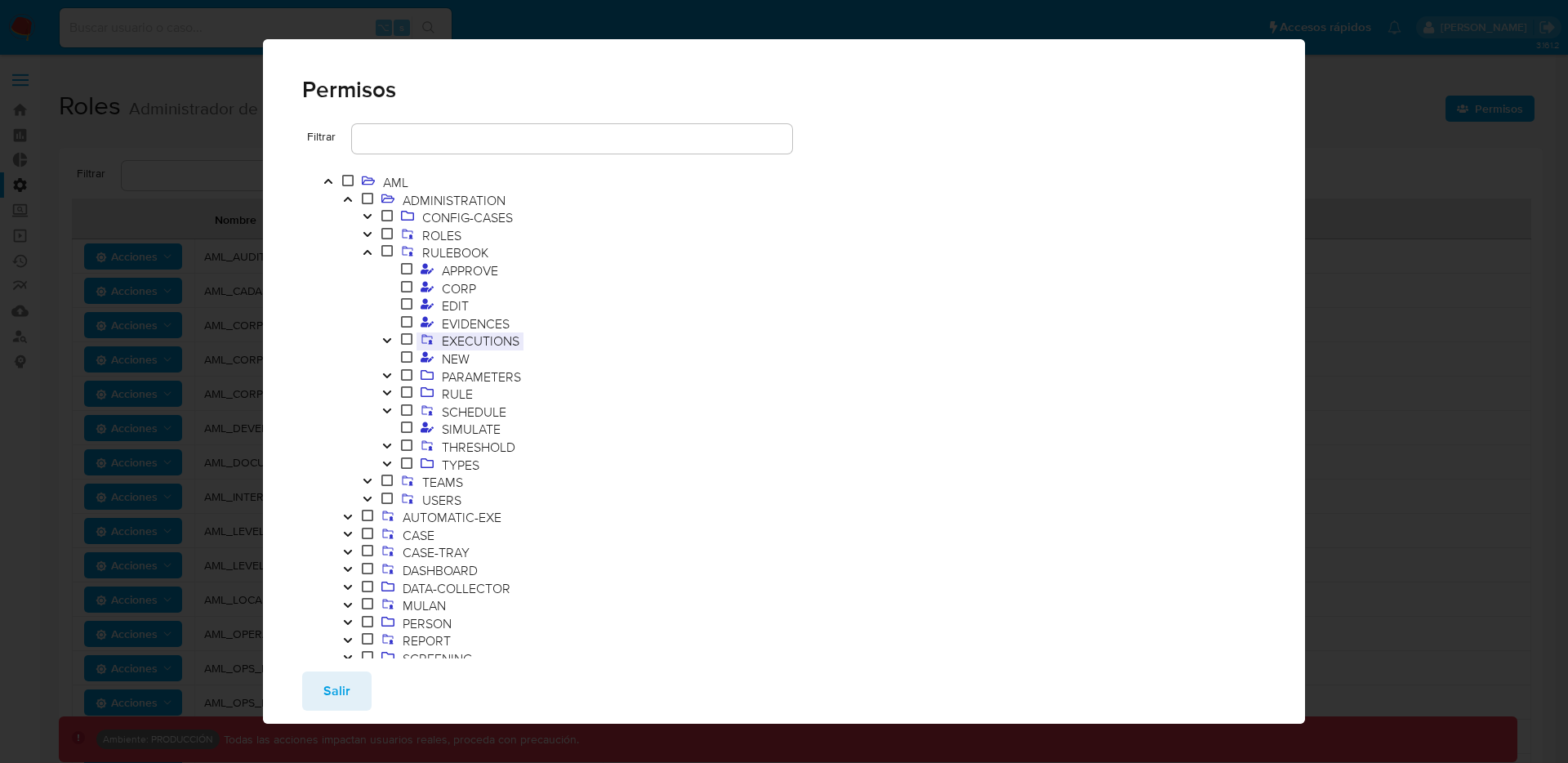
click at [474, 344] on span "EXECUTIONS" at bounding box center [480, 340] width 86 height 18
